Goal: Task Accomplishment & Management: Use online tool/utility

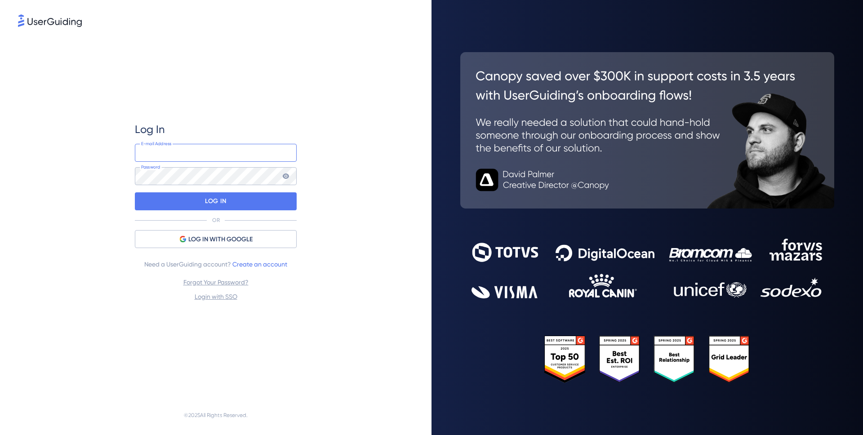
click at [170, 157] on input "email" at bounding box center [216, 153] width 162 height 18
type input "peeps@piktochart.com"
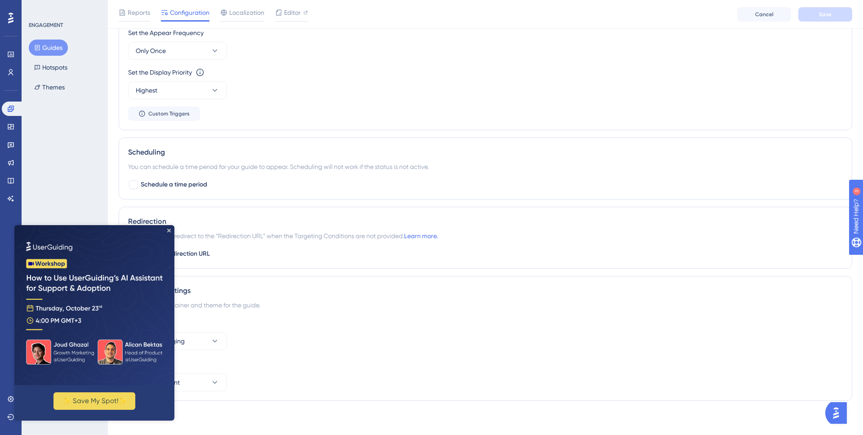
scroll to position [461, 0]
click at [168, 230] on icon "Close Preview" at bounding box center [169, 231] width 4 height 4
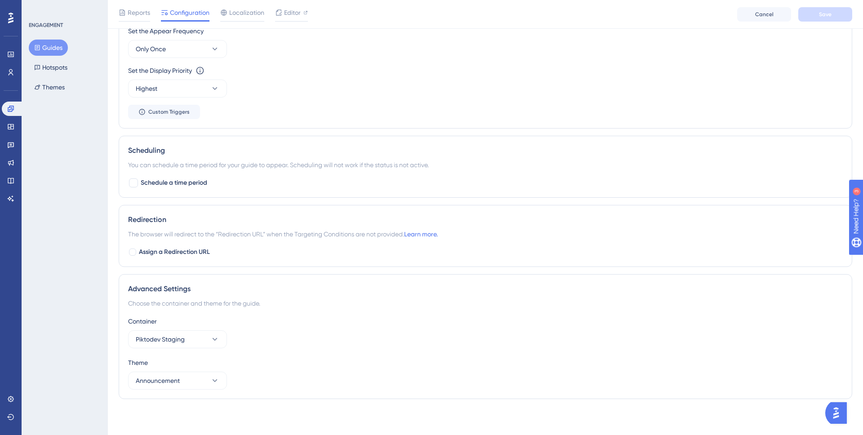
scroll to position [0, 0]
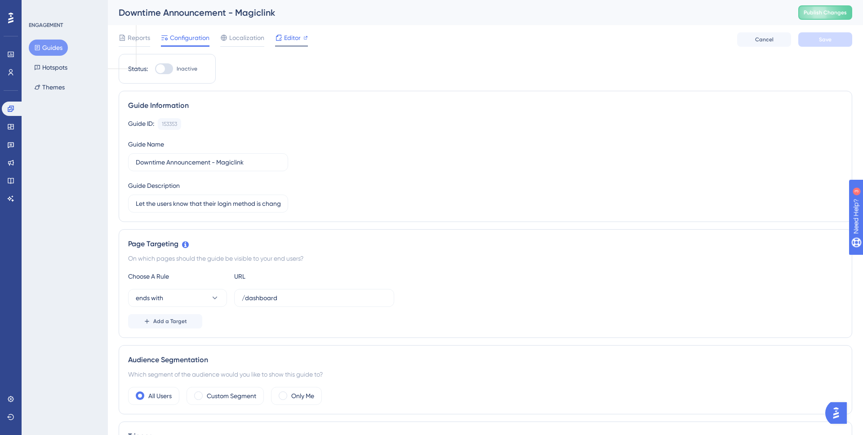
click at [291, 38] on span "Editor" at bounding box center [292, 37] width 17 height 11
click at [294, 38] on span "Editor" at bounding box center [292, 37] width 17 height 11
click at [283, 40] on div "Editor" at bounding box center [291, 37] width 33 height 11
